Goal: Find specific page/section: Find specific page/section

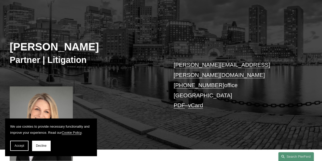
scroll to position [223, 0]
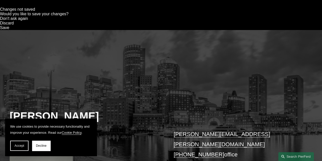
scroll to position [154, 0]
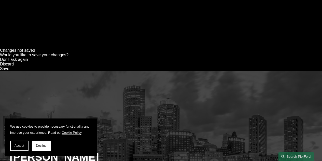
scroll to position [112, 0]
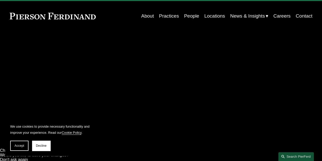
scroll to position [13, 0]
click at [217, 15] on link "Locations" at bounding box center [214, 16] width 21 height 10
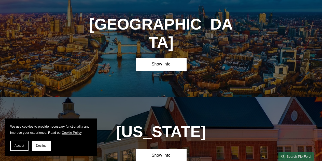
scroll to position [1900, 0]
